Goal: Information Seeking & Learning: Learn about a topic

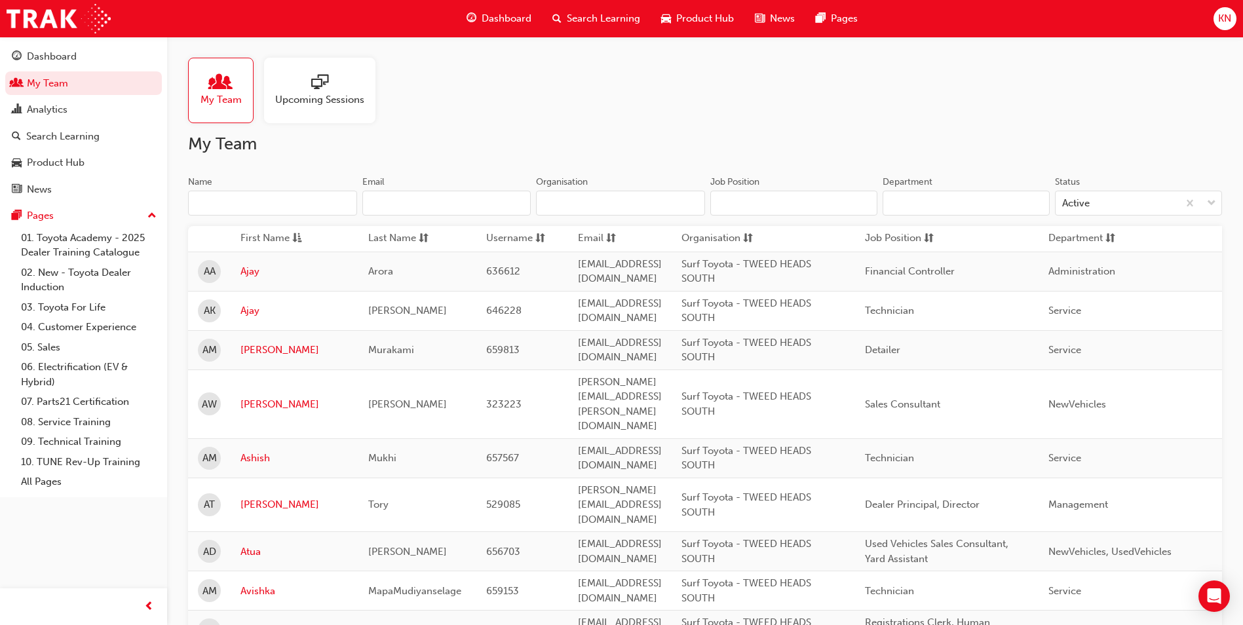
click at [88, 64] on div "Dashboard" at bounding box center [84, 56] width 144 height 16
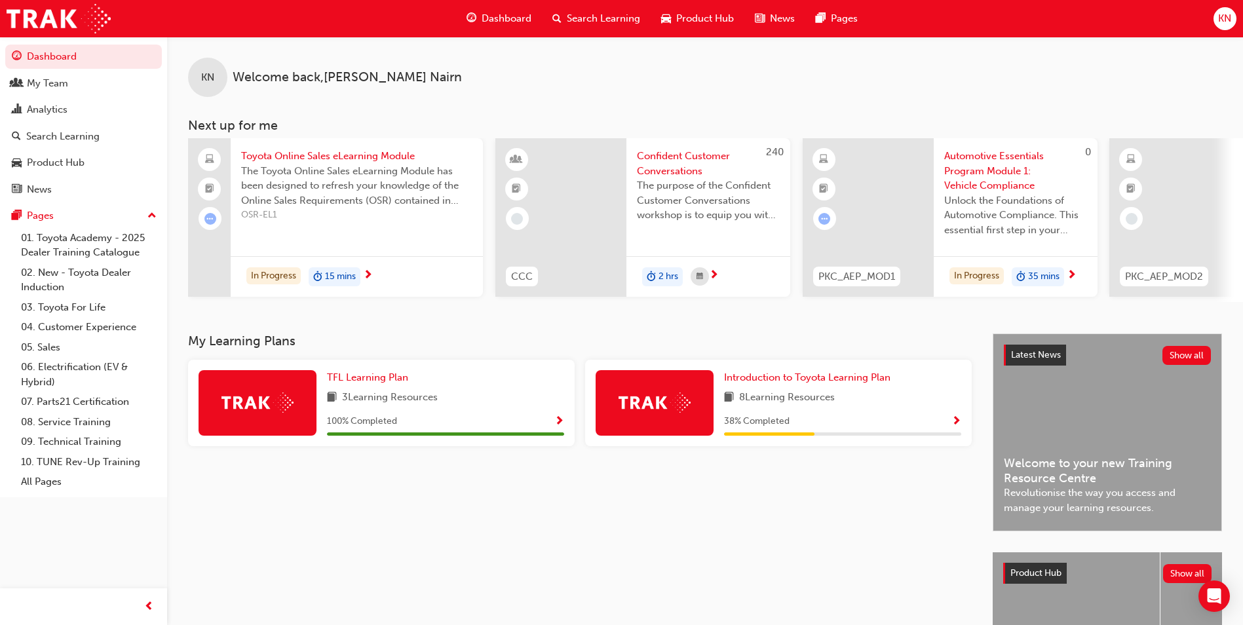
click at [829, 400] on span "8 Learning Resources" at bounding box center [787, 398] width 96 height 16
click at [831, 383] on span "Introduction to Toyota Learning Plan" at bounding box center [807, 378] width 166 height 12
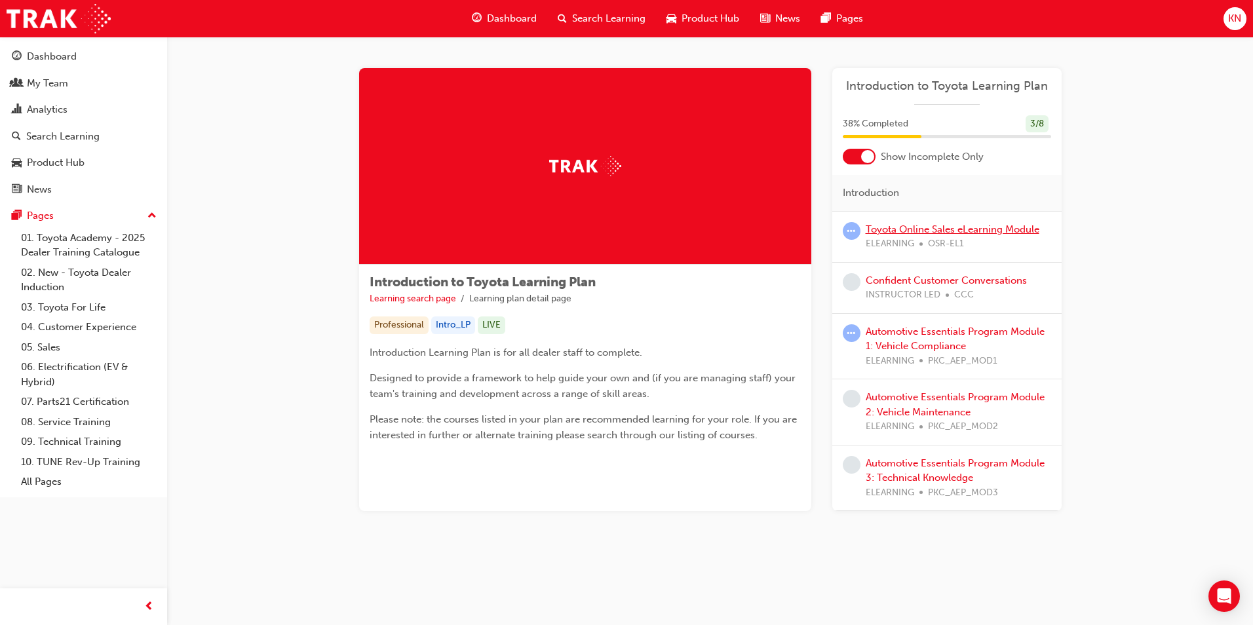
click at [897, 228] on link "Toyota Online Sales eLearning Module" at bounding box center [953, 229] width 174 height 12
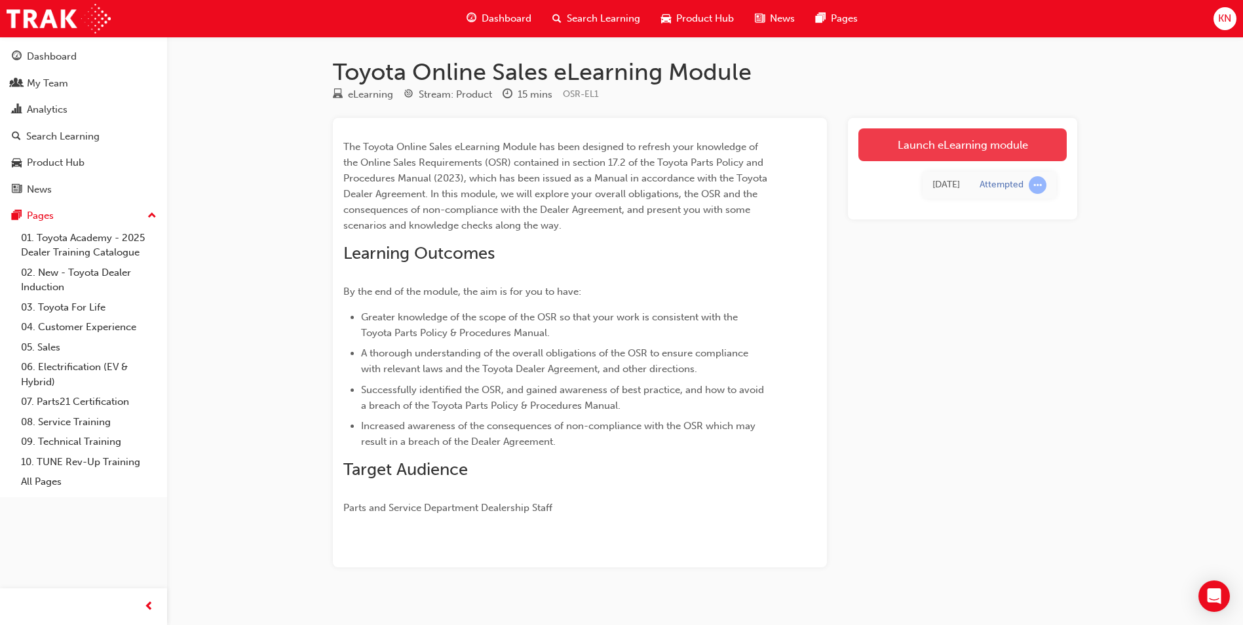
click at [943, 150] on link "Launch eLearning module" at bounding box center [963, 144] width 208 height 33
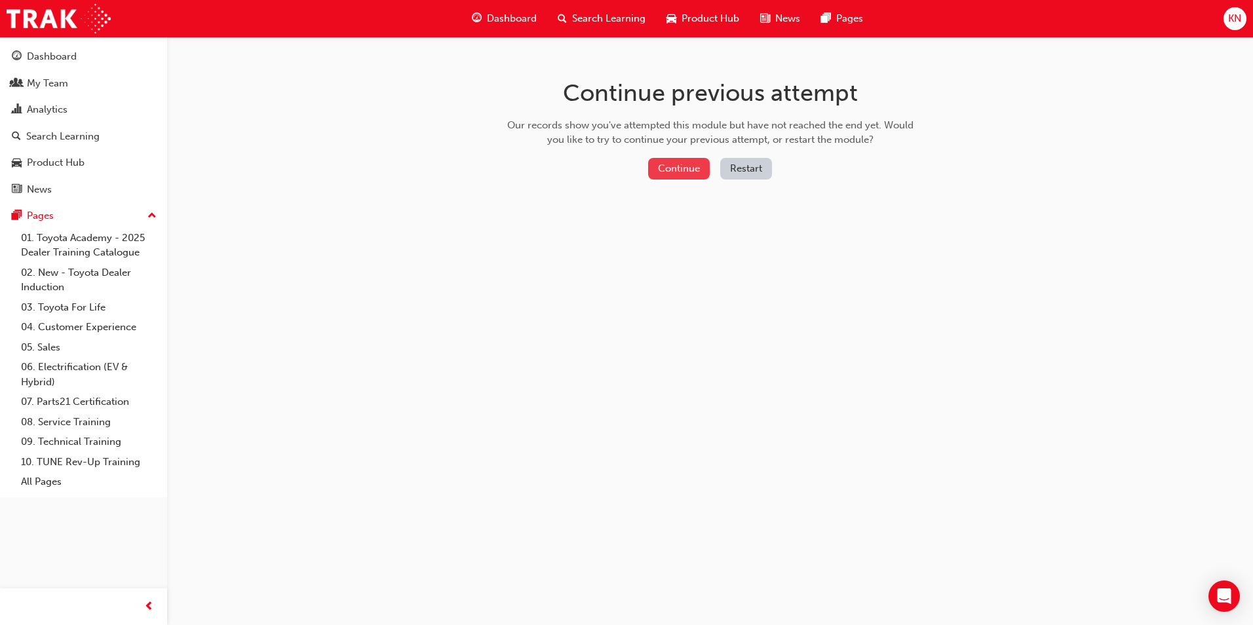
click at [682, 164] on button "Continue" at bounding box center [679, 169] width 62 height 22
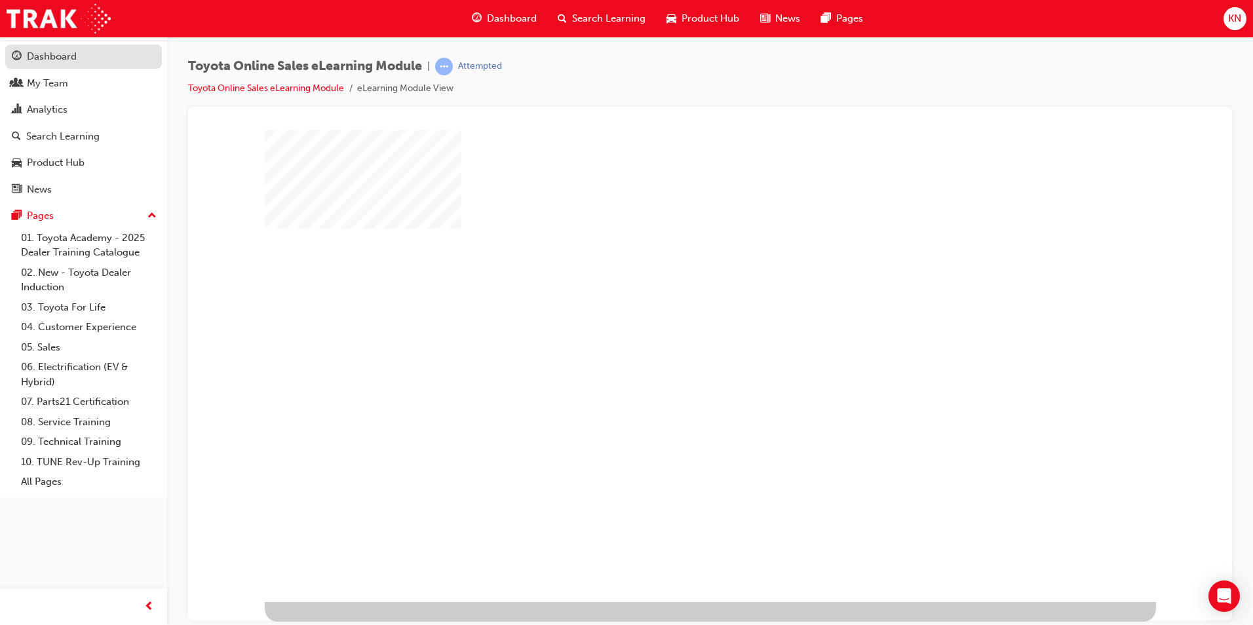
click at [82, 65] on link "Dashboard" at bounding box center [83, 57] width 157 height 24
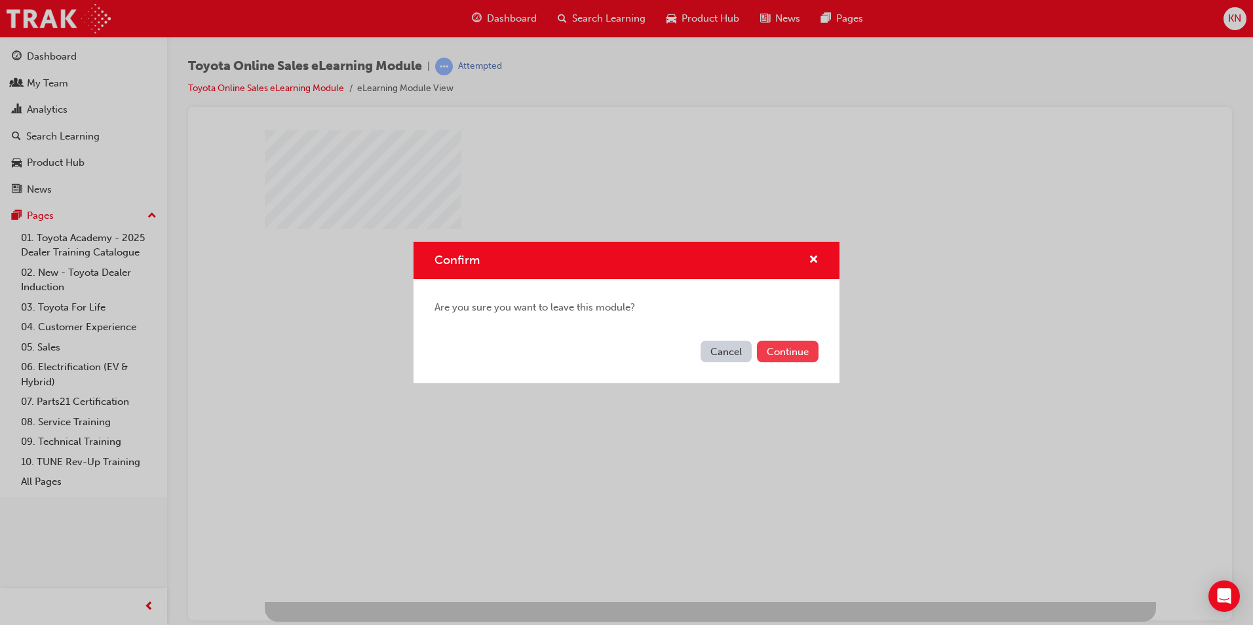
click at [793, 353] on button "Continue" at bounding box center [788, 352] width 62 height 22
